Goal: Communication & Community: Participate in discussion

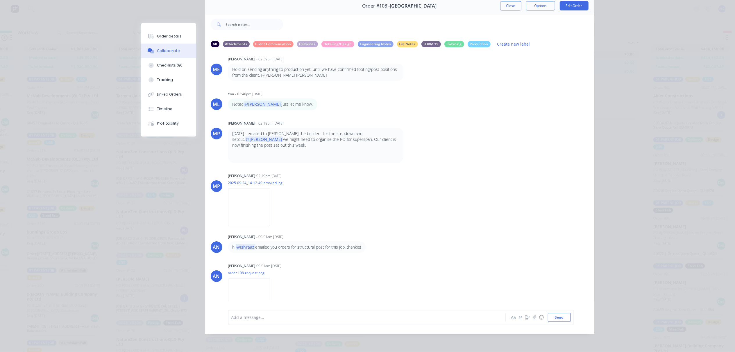
scroll to position [569, 0]
click at [281, 315] on div at bounding box center [359, 318] width 254 height 6
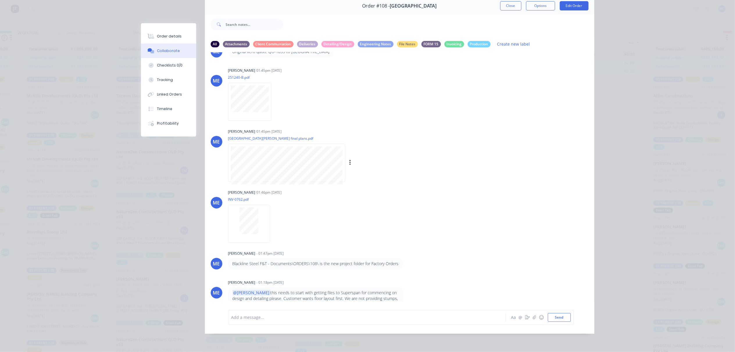
scroll to position [0, 0]
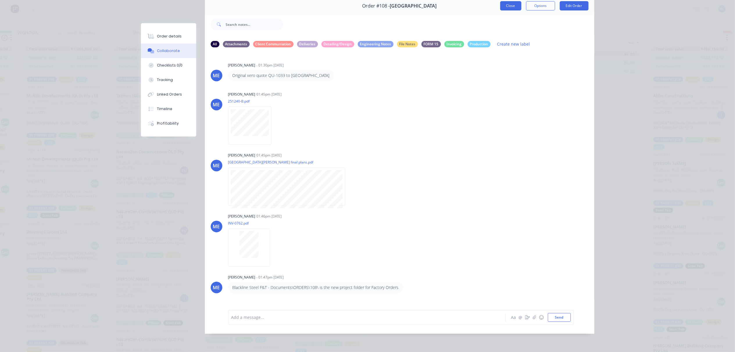
click at [506, 3] on button "Close" at bounding box center [510, 5] width 21 height 9
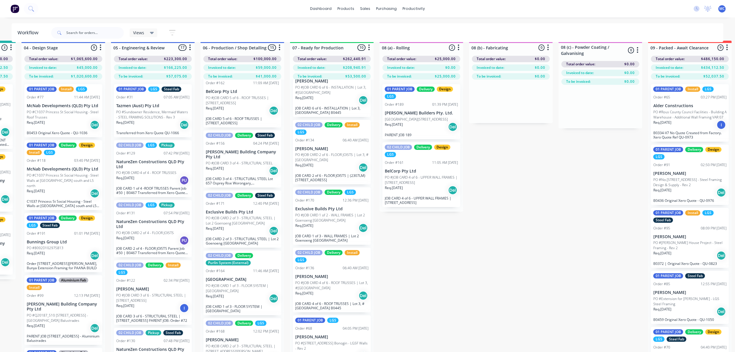
scroll to position [0, 260]
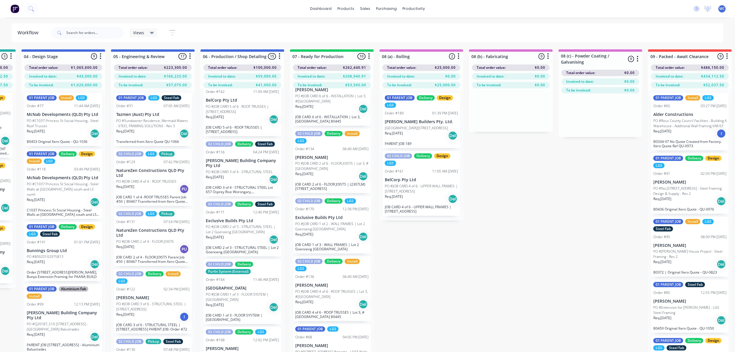
click at [132, 122] on p "PO #Sundowner Residence, Mermaid Waters - STEEL FRAMING SOLUTIONS - Rev 3" at bounding box center [152, 123] width 73 height 10
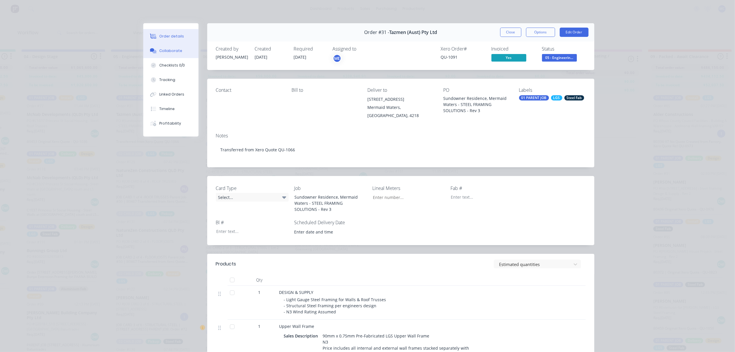
click at [156, 55] on button "Collaborate" at bounding box center [170, 51] width 55 height 15
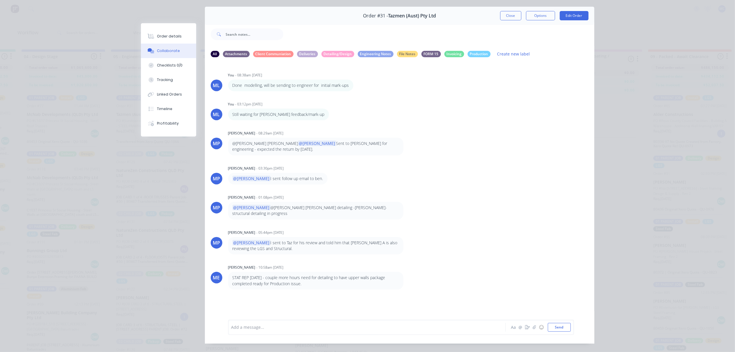
scroll to position [33, 0]
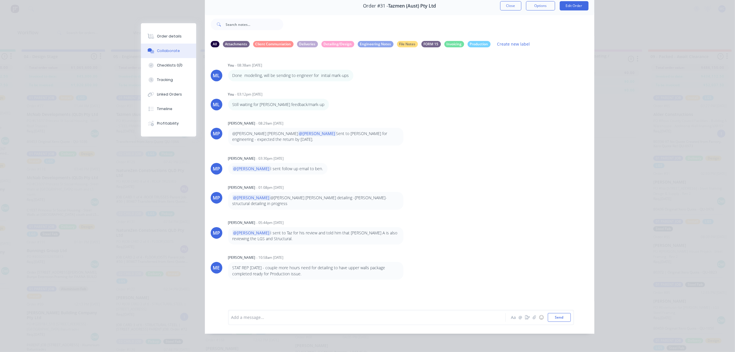
click at [270, 318] on div at bounding box center [359, 318] width 254 height 6
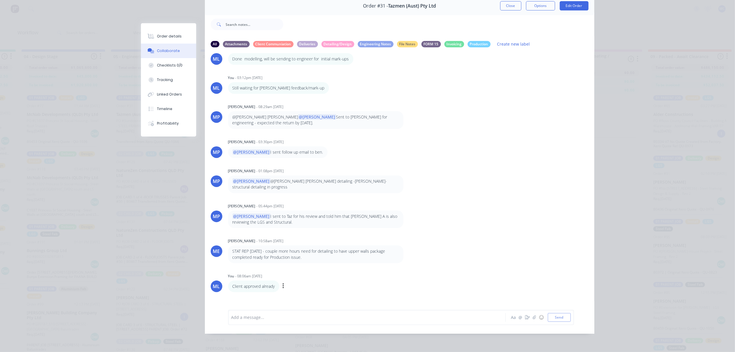
scroll to position [25, 0]
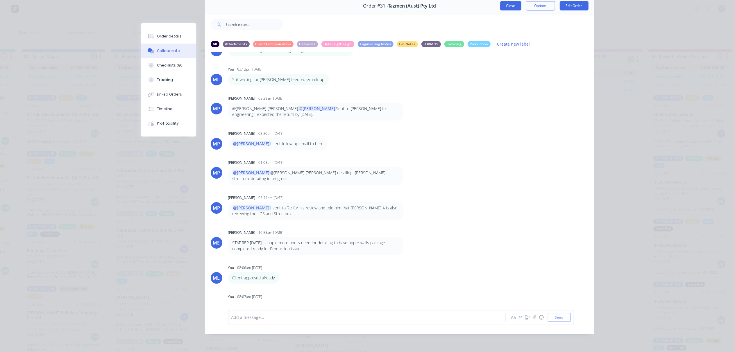
click at [511, 3] on button "Close" at bounding box center [510, 5] width 21 height 9
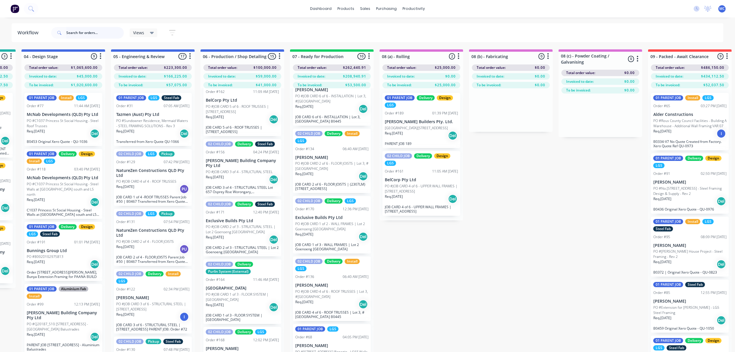
click at [88, 27] on input "text" at bounding box center [95, 33] width 58 height 12
type input "mcnab"
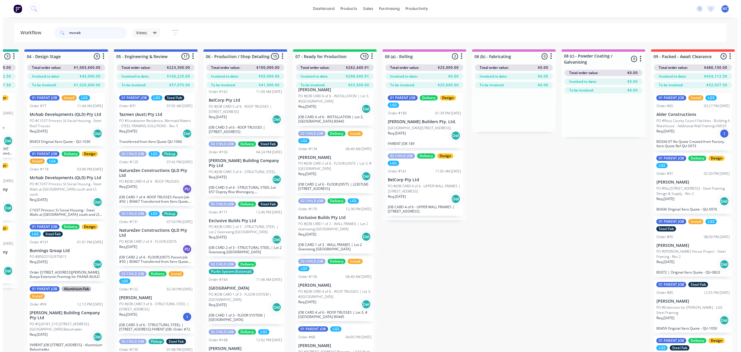
scroll to position [0, 0]
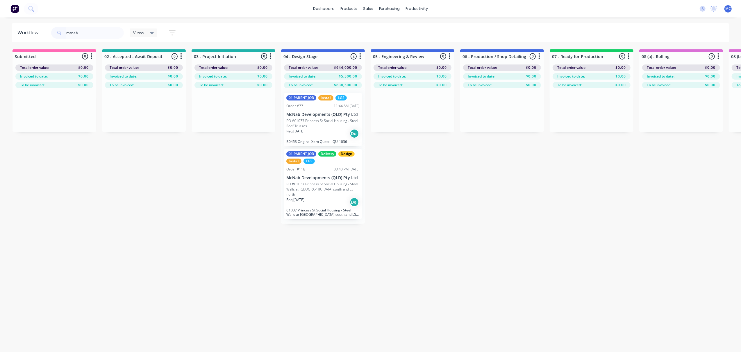
click at [324, 123] on p "PO #C1037 Princess St Social Housing - Steel Roof Trusses" at bounding box center [322, 123] width 73 height 10
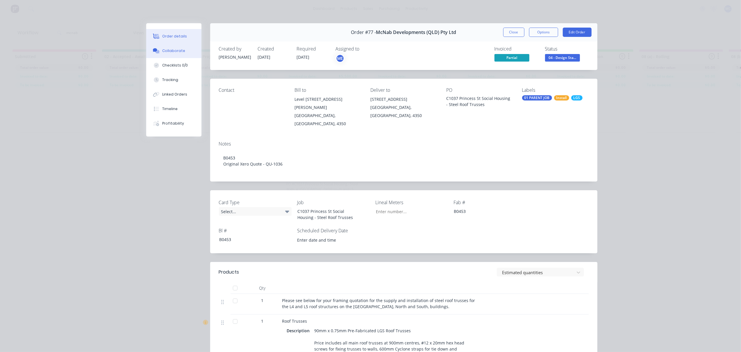
click at [163, 44] on button "Collaborate" at bounding box center [173, 51] width 55 height 15
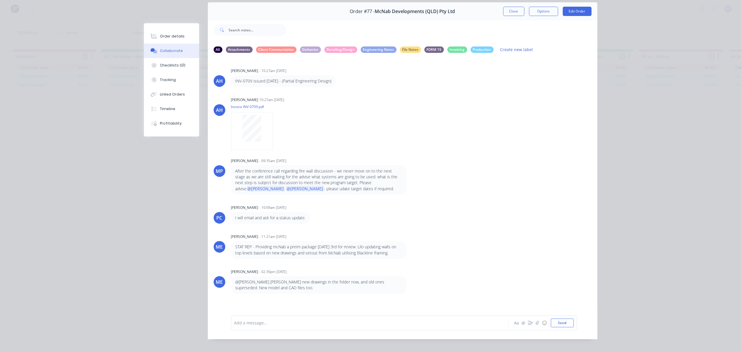
scroll to position [33, 0]
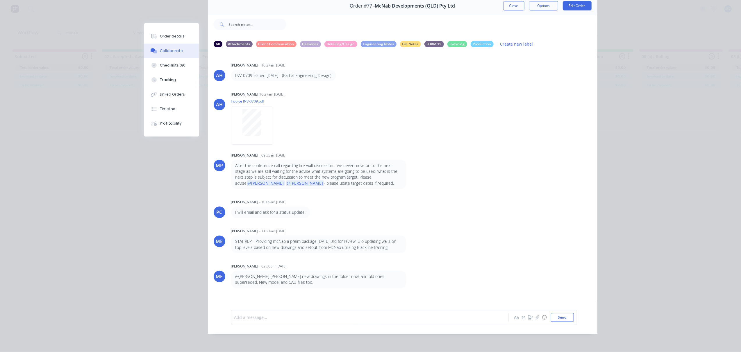
click at [268, 317] on div at bounding box center [362, 318] width 254 height 6
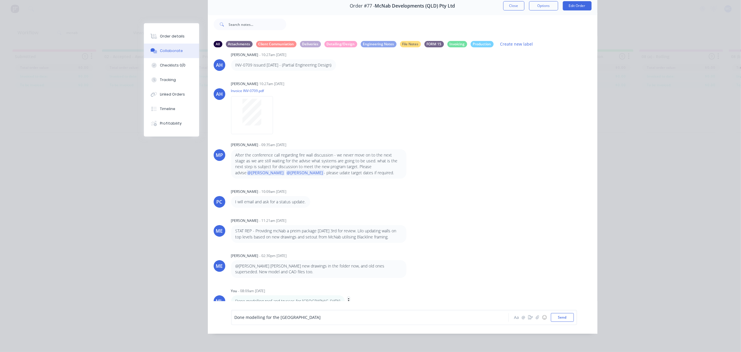
click at [348, 298] on icon "button" at bounding box center [349, 301] width 2 height 7
click at [352, 286] on button "Edit" at bounding box center [370, 291] width 37 height 10
click at [273, 299] on p "Done modelling roof and trusses for [GEOGRAPHIC_DATA]" at bounding box center [287, 302] width 105 height 6
drag, startPoint x: 274, startPoint y: 296, endPoint x: 262, endPoint y: 295, distance: 11.6
click at [262, 299] on p "Done modelling roof and trusses for [GEOGRAPHIC_DATA]" at bounding box center [287, 302] width 105 height 6
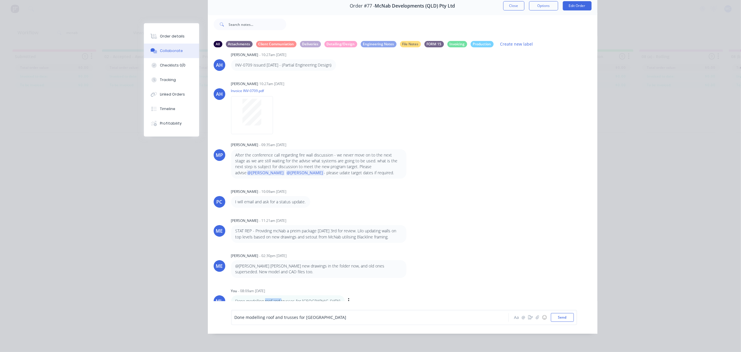
drag, startPoint x: 262, startPoint y: 295, endPoint x: 277, endPoint y: 298, distance: 15.1
click at [277, 299] on p "Done modelling roof and trusses for [GEOGRAPHIC_DATA]" at bounding box center [287, 302] width 105 height 6
drag, startPoint x: 278, startPoint y: 294, endPoint x: 262, endPoint y: 292, distance: 16.3
click at [262, 299] on p "Done modelling roof and trusses for [GEOGRAPHIC_DATA]" at bounding box center [287, 302] width 105 height 6
drag, startPoint x: 262, startPoint y: 292, endPoint x: 341, endPoint y: 295, distance: 79.1
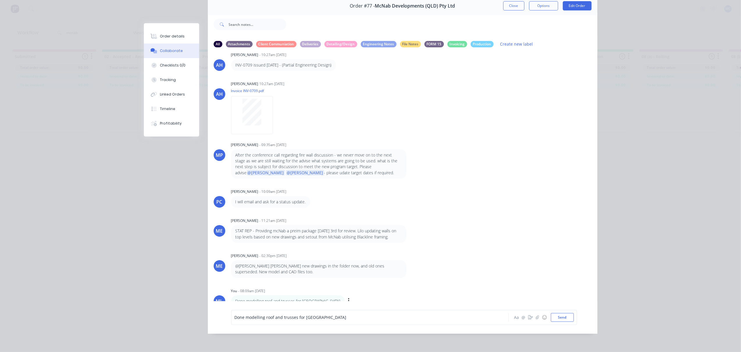
click at [341, 296] on div "Done modelling roof and trusses for East North Building Labels Edit Delete" at bounding box center [322, 302] width 182 height 12
click at [348, 298] on div "Labels Edit Delete" at bounding box center [349, 301] width 3 height 8
click at [348, 299] on icon "button" at bounding box center [348, 301] width 1 height 5
click at [359, 286] on button "Edit" at bounding box center [370, 291] width 37 height 10
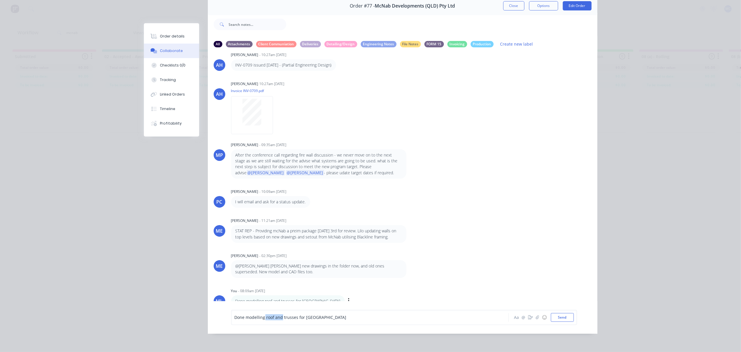
drag, startPoint x: 279, startPoint y: 317, endPoint x: 262, endPoint y: 319, distance: 17.5
click at [262, 319] on span "Done modelling roof and trusses for [GEOGRAPHIC_DATA]" at bounding box center [291, 318] width 112 height 6
click at [284, 315] on div at bounding box center [362, 318] width 254 height 6
click at [272, 319] on span "Done modelling walls for [GEOGRAPHIC_DATA] and [GEOGRAPHIC_DATA] [DATE]" at bounding box center [312, 318] width 154 height 6
click at [563, 314] on button "Send" at bounding box center [562, 317] width 23 height 9
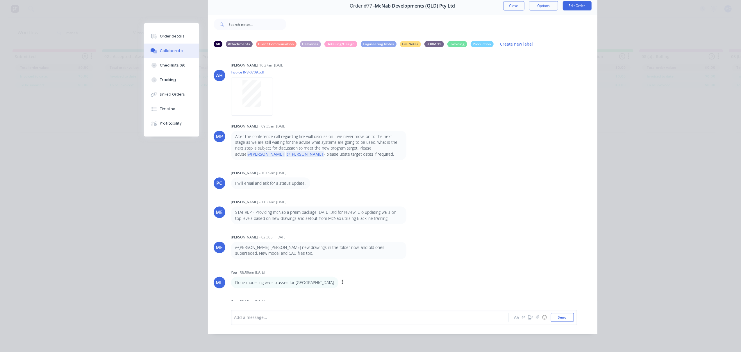
scroll to position [40, 0]
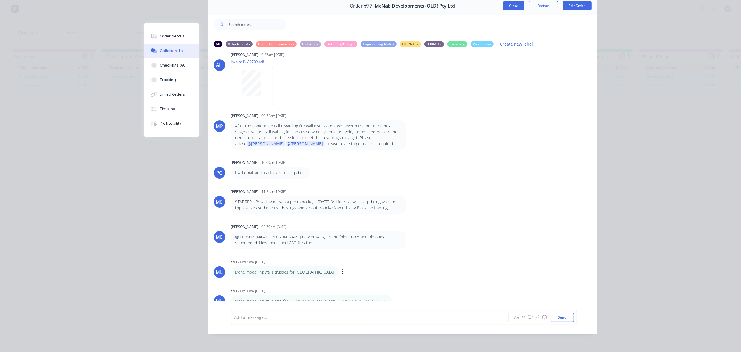
click at [513, 1] on button "Close" at bounding box center [513, 5] width 21 height 9
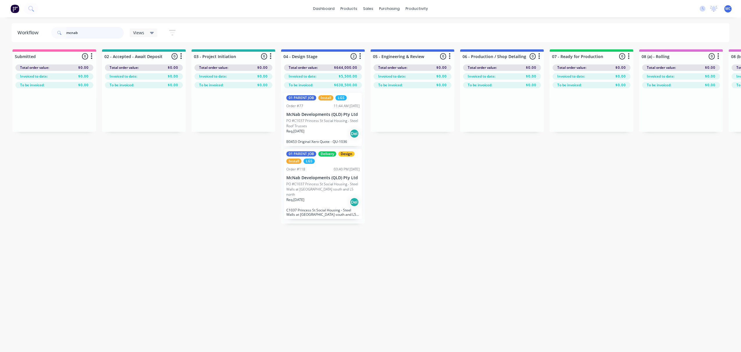
drag, startPoint x: 87, startPoint y: 29, endPoint x: 48, endPoint y: 30, distance: 39.0
click at [48, 30] on header "Workflow mcnab Views Save new view None (Default) edit 01 - Master View - All J…" at bounding box center [371, 32] width 718 height 19
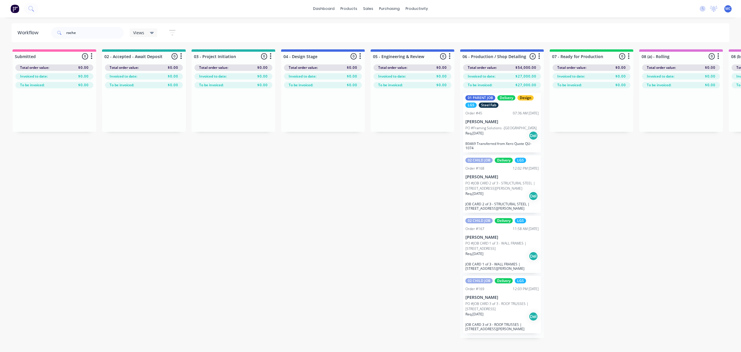
click at [495, 126] on p "PO #Framing Solutions -[GEOGRAPHIC_DATA]" at bounding box center [500, 128] width 71 height 5
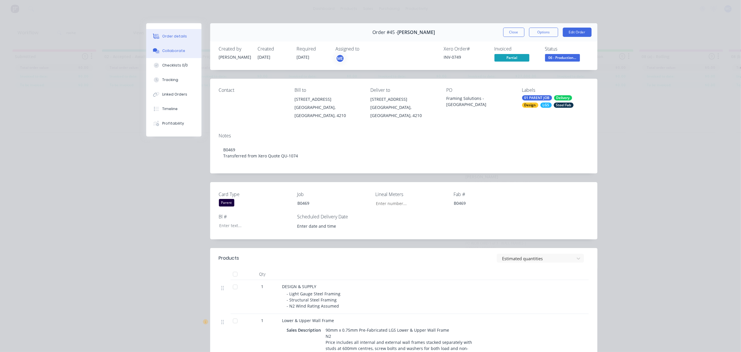
click at [169, 55] on button "Collaborate" at bounding box center [173, 51] width 55 height 15
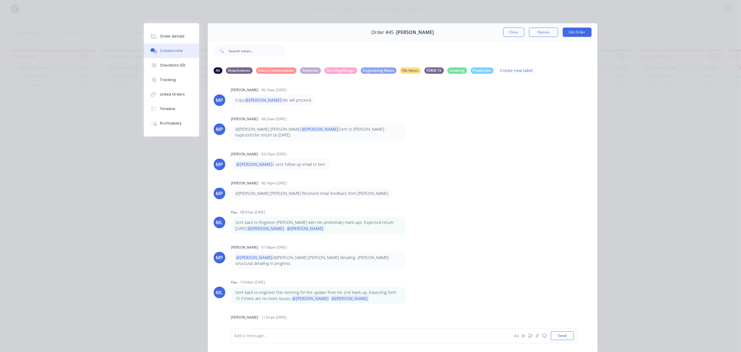
scroll to position [33, 0]
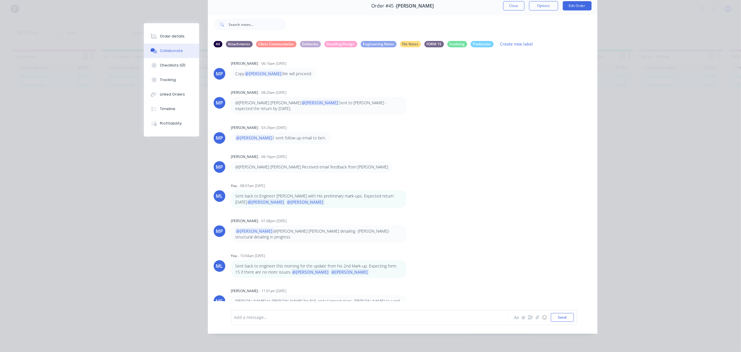
click at [635, 130] on div "Order details Collaborate Checklists 0/0 Tracking Linked Orders Timeline Profit…" at bounding box center [370, 176] width 741 height 352
click at [517, 2] on button "Close" at bounding box center [513, 5] width 21 height 9
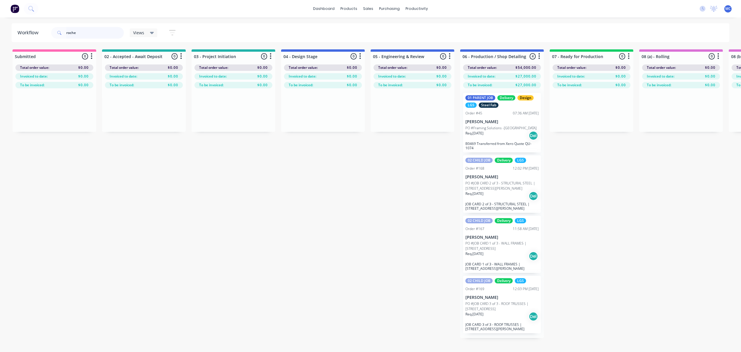
drag, startPoint x: 92, startPoint y: 30, endPoint x: 58, endPoint y: 35, distance: 34.6
click at [58, 35] on div "roche" at bounding box center [87, 33] width 73 height 12
type input "cowell"
click at [60, 32] on icon at bounding box center [59, 33] width 4 height 4
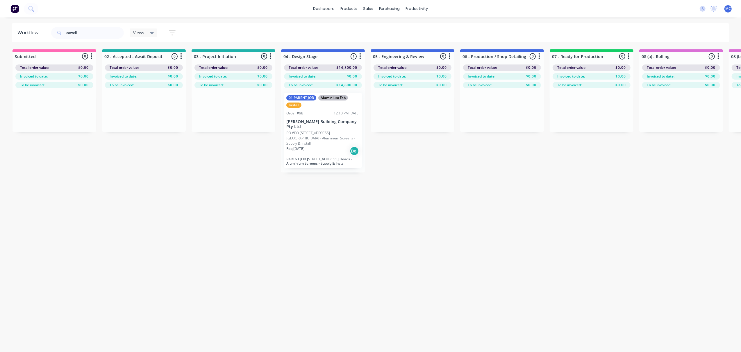
click at [325, 146] on div "Req. [DATE] Del" at bounding box center [322, 151] width 73 height 10
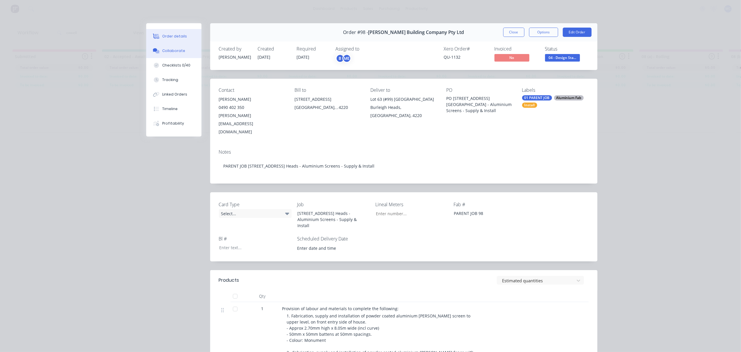
click at [167, 51] on div "Collaborate" at bounding box center [173, 50] width 23 height 5
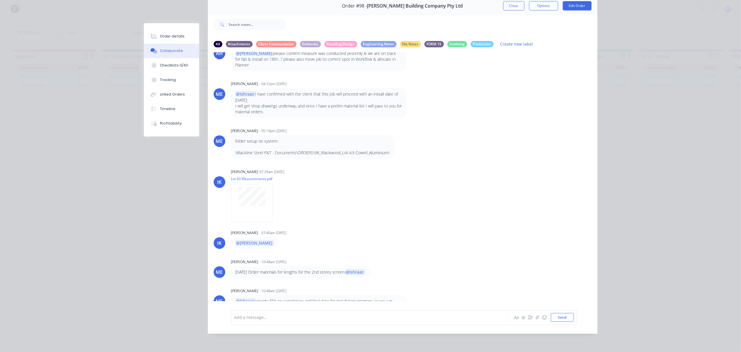
click at [298, 321] on div "Add a message..." at bounding box center [361, 317] width 255 height 9
click at [298, 317] on div at bounding box center [362, 318] width 254 height 6
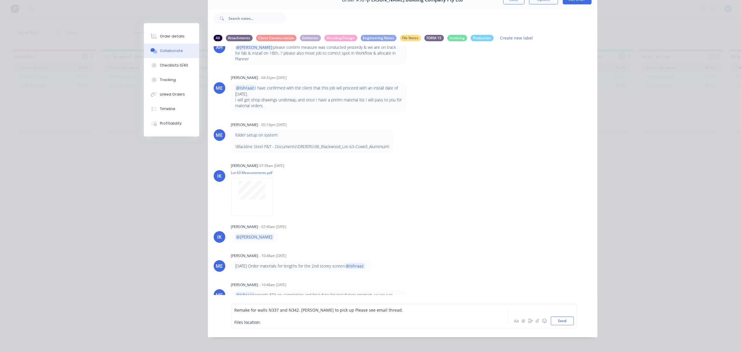
click at [305, 326] on div "Files location:" at bounding box center [362, 322] width 254 height 6
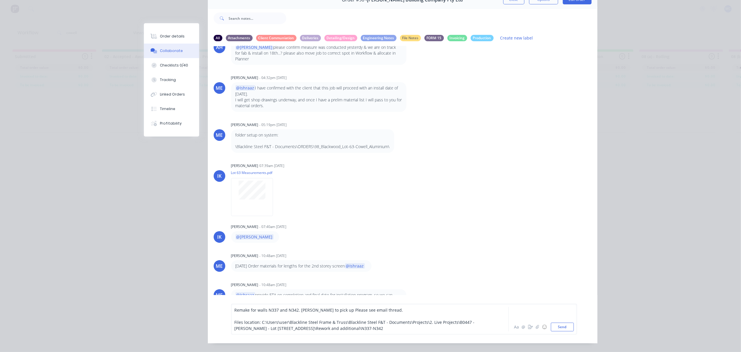
click at [419, 313] on div "Remake for walls N337 and N342. [PERSON_NAME] to pick up Please see email threa…" at bounding box center [362, 310] width 254 height 6
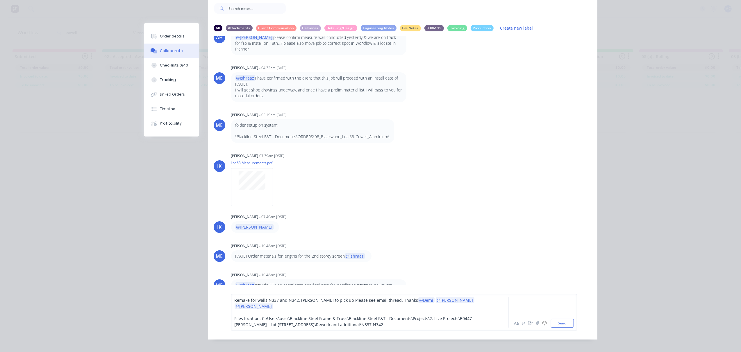
scroll to position [48, 0]
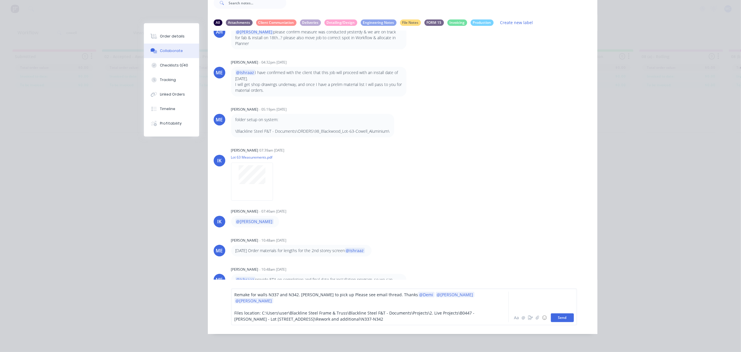
click at [556, 315] on button "Send" at bounding box center [562, 318] width 23 height 9
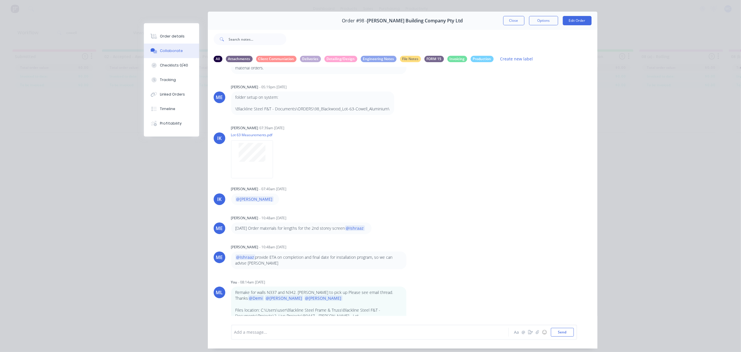
scroll to position [33, 0]
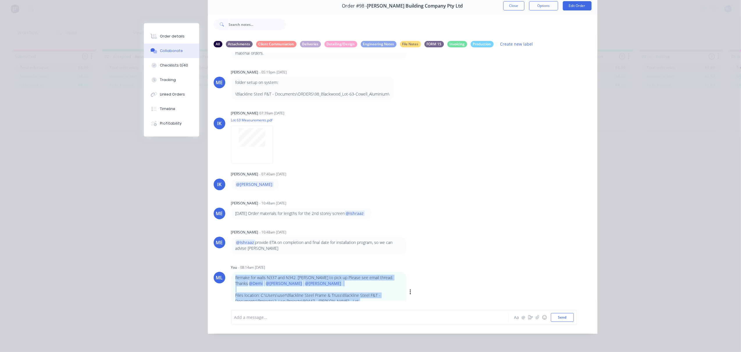
drag, startPoint x: 359, startPoint y: 294, endPoint x: 231, endPoint y: 262, distance: 131.9
click at [231, 272] on div "Remake for walls N337 and N342. [PERSON_NAME] to pick up Please see email threa…" at bounding box center [318, 292] width 175 height 41
copy div "Remake for walls N337 and N342. [PERSON_NAME] to pick up Please see email threa…"
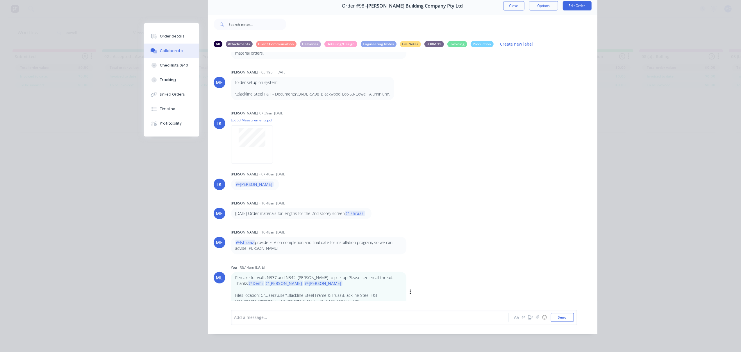
click at [409, 288] on div "Labels Edit Delete" at bounding box center [410, 292] width 3 height 8
click at [410, 289] on icon "button" at bounding box center [411, 292] width 2 height 7
click at [429, 302] on button "Delete" at bounding box center [431, 307] width 37 height 10
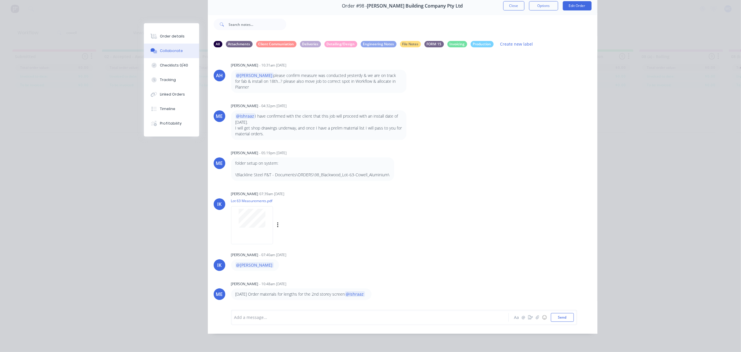
scroll to position [0, 0]
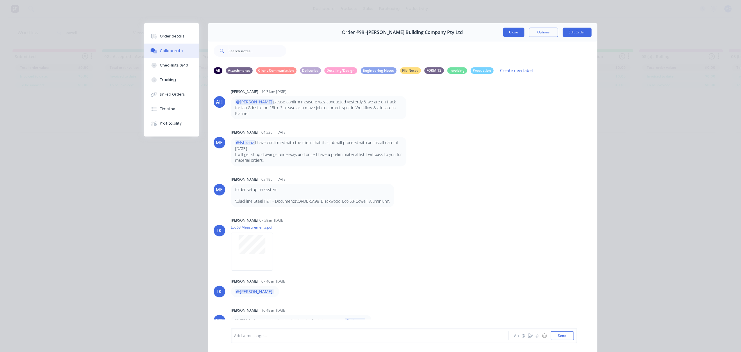
click at [519, 35] on button "Close" at bounding box center [513, 32] width 21 height 9
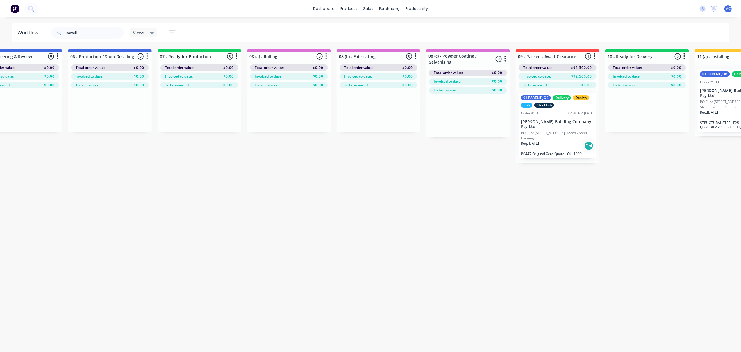
scroll to position [0, 399]
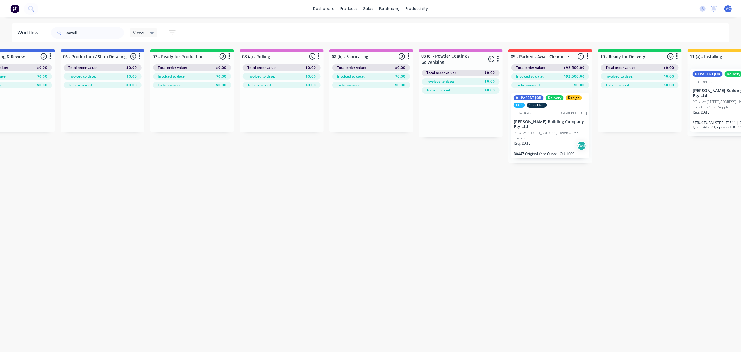
click at [547, 144] on div "Req. [DATE] Del" at bounding box center [550, 146] width 73 height 10
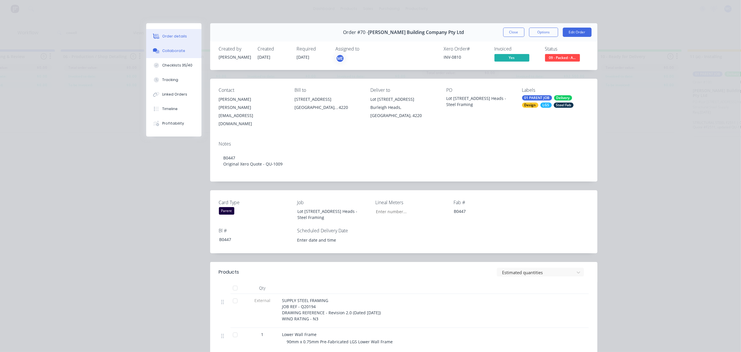
click at [173, 51] on div "Collaborate" at bounding box center [173, 50] width 23 height 5
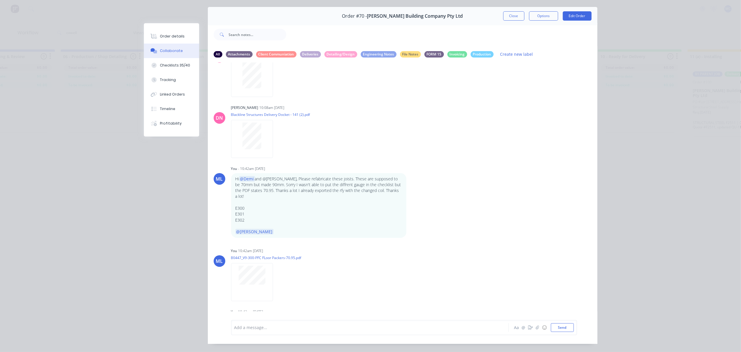
scroll to position [33, 0]
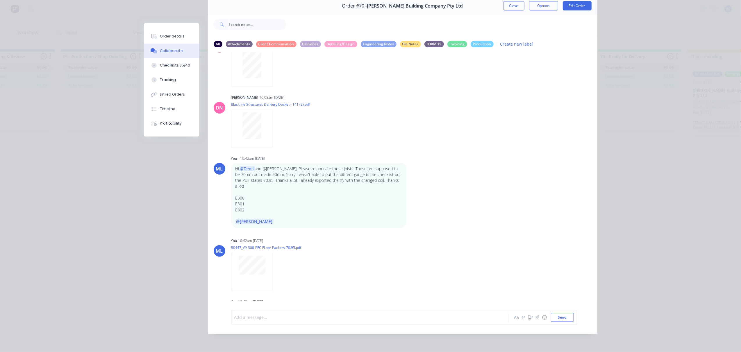
click at [309, 317] on div at bounding box center [362, 318] width 254 height 6
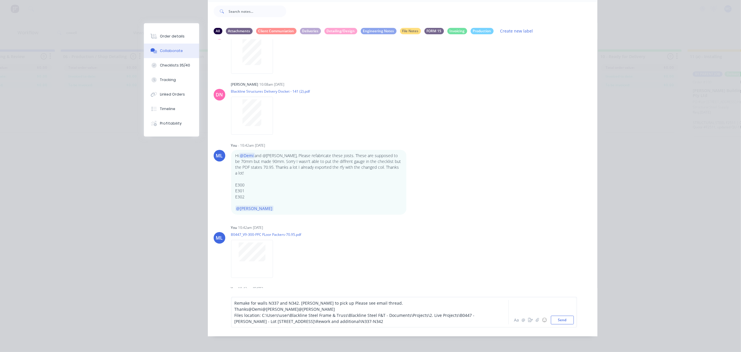
scroll to position [42, 0]
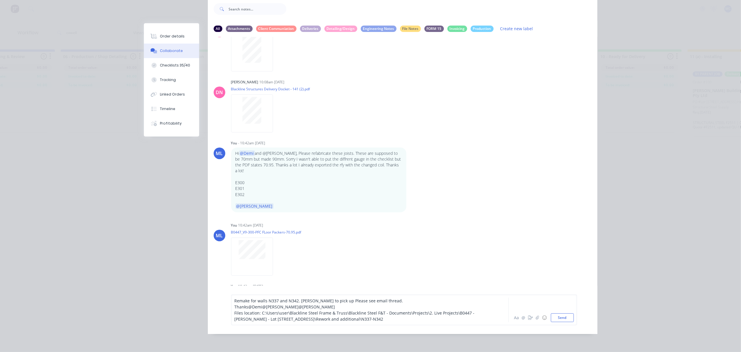
click at [457, 305] on div "Remake for walls N337 and N342. [PERSON_NAME] to pick up Please see email threa…" at bounding box center [362, 304] width 254 height 12
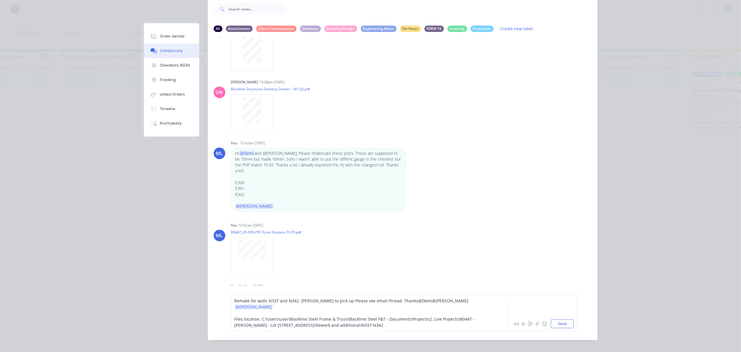
click at [432, 304] on span "@[PERSON_NAME]" at bounding box center [450, 301] width 36 height 6
click at [418, 304] on span "@Demi" at bounding box center [425, 301] width 14 height 6
click at [435, 304] on span "mi" at bounding box center [437, 301] width 5 height 6
click at [267, 306] on span "[PERSON_NAME]" at bounding box center [251, 307] width 33 height 6
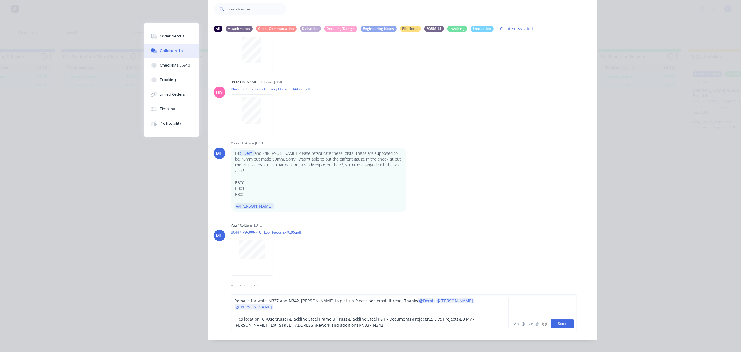
click at [553, 324] on button "Send" at bounding box center [562, 324] width 23 height 9
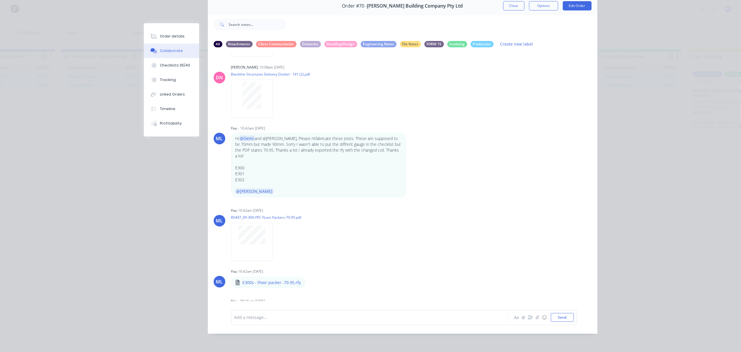
scroll to position [905, 0]
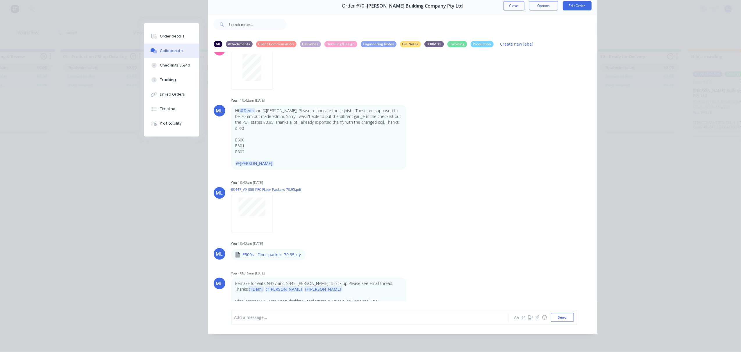
click at [512, 5] on div "Order #70 - [PERSON_NAME] Building Company Pty Ltd Close Options Edit Order" at bounding box center [403, 6] width 390 height 18
click at [511, 1] on button "Close" at bounding box center [513, 5] width 21 height 9
